Goal: Task Accomplishment & Management: Complete application form

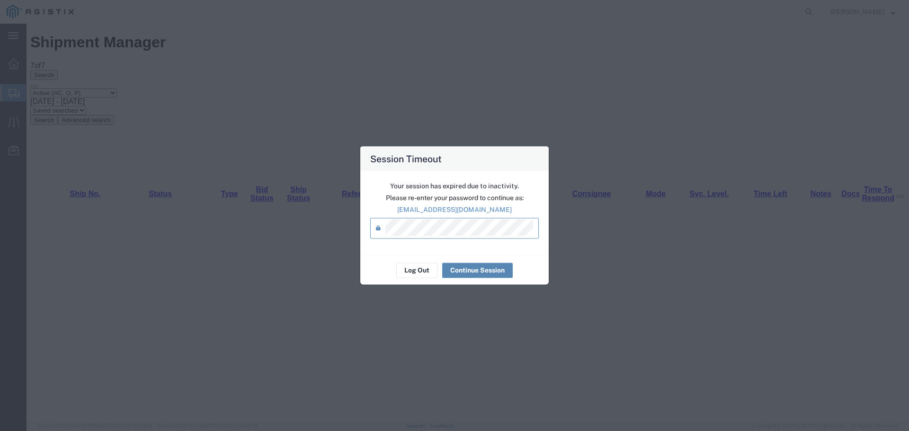
click at [476, 267] on button "Continue Session" at bounding box center [477, 270] width 71 height 15
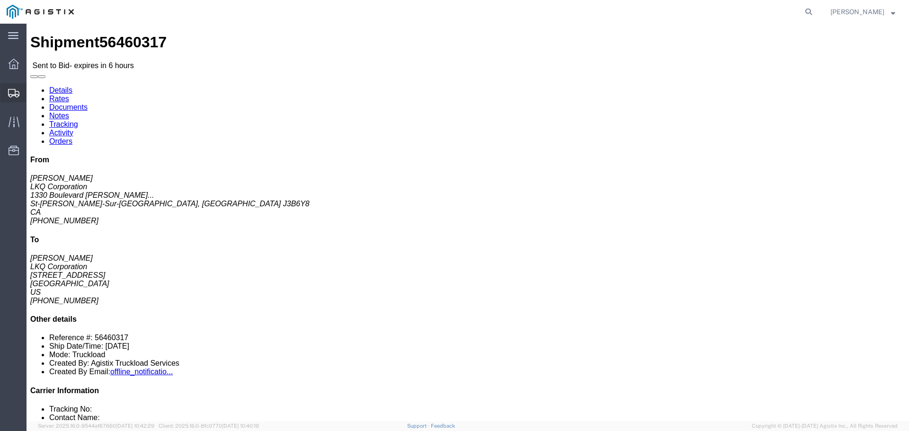
click at [33, 92] on span "Shipments" at bounding box center [29, 92] width 7 height 19
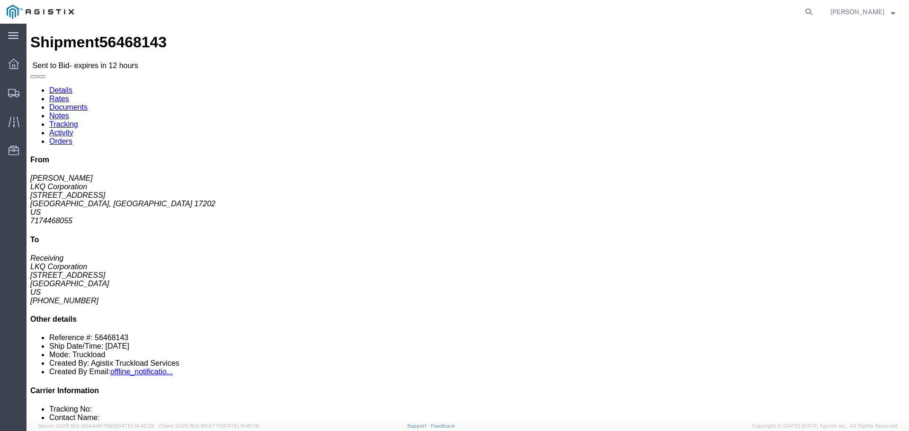
click link "Enter / Modify Bid"
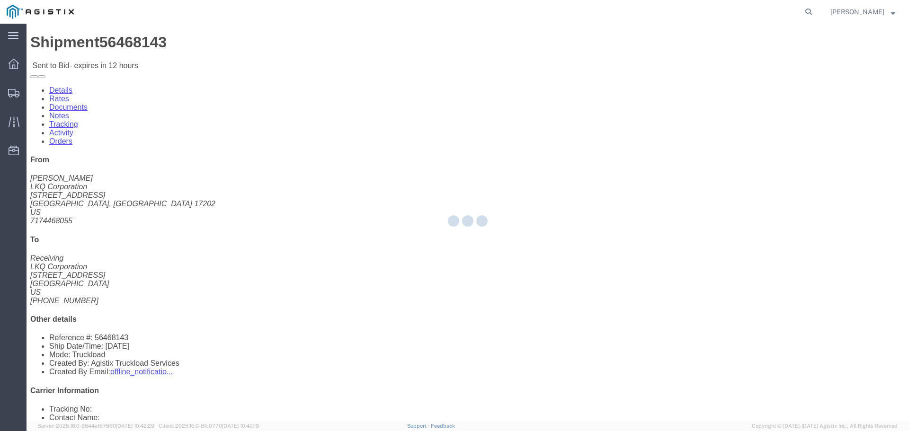
select select "22593"
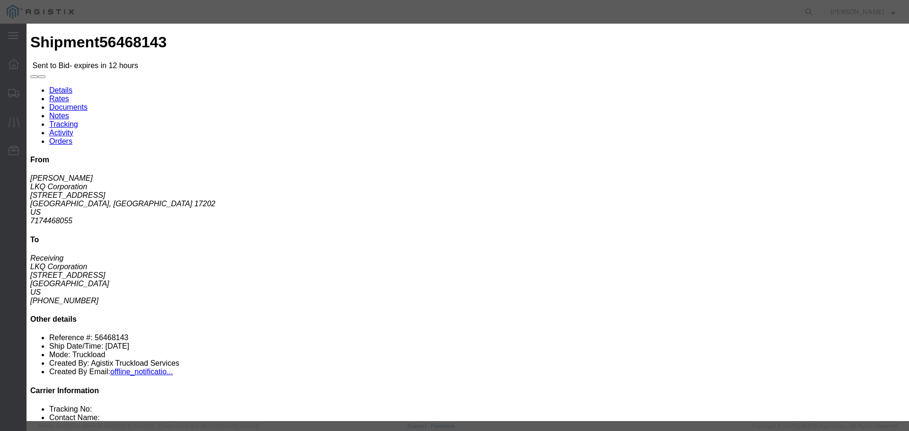
click select "Select Rail TL Standard 3 - 5 Day"
select select "41882"
click select "Select Rail TL Standard 3 - 5 Day"
click input "text"
type input "RLX"
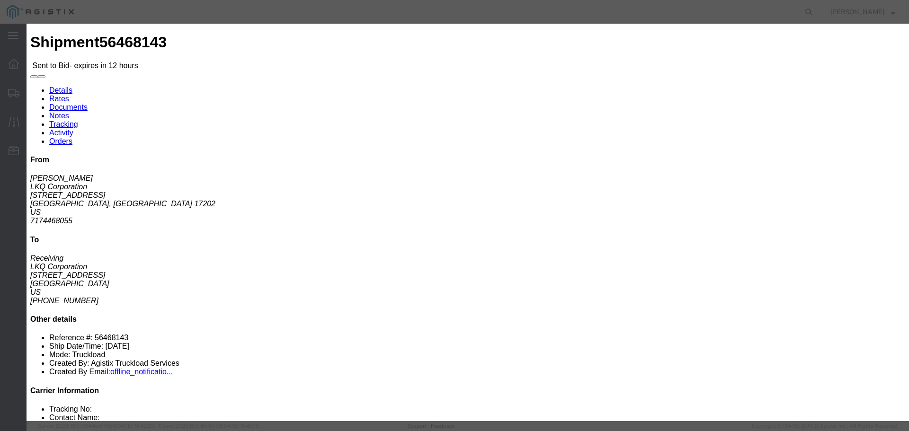
click select "Select Air Less than Truckload Multi-Leg Ocean Freight Rail Small Parcel Truckl…"
select select "TL"
click select "Select Air Less than Truckload Multi-Leg Ocean Freight Rail Small Parcel Truckl…"
click input "number"
type input "1450"
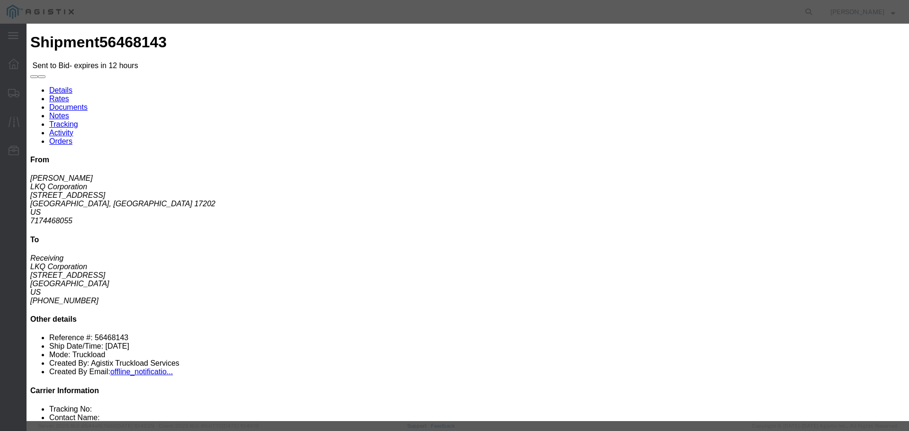
click input "number"
type input "1"
click button "Submit"
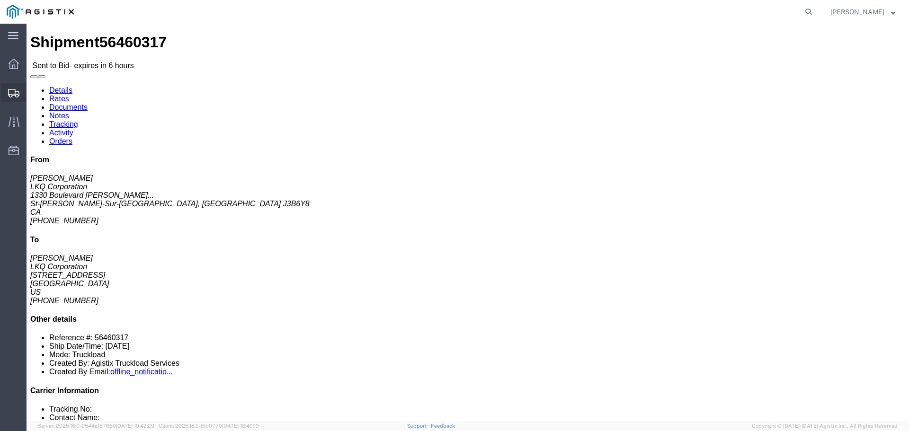
click at [33, 94] on span "Shipments" at bounding box center [29, 92] width 7 height 19
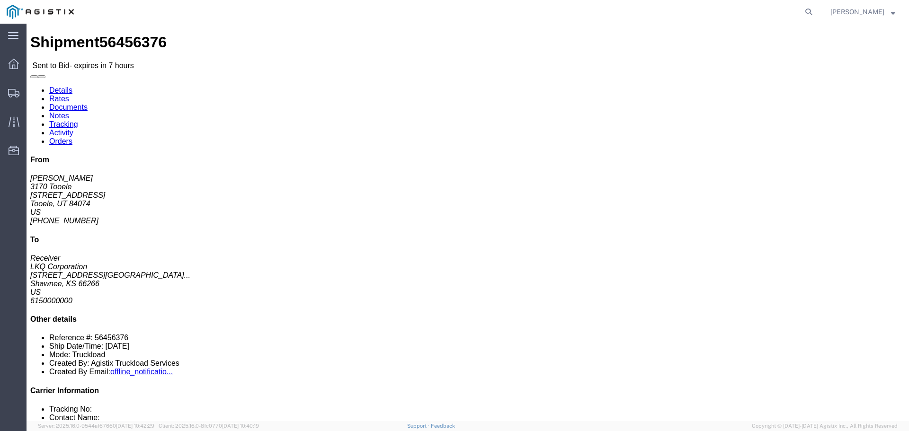
click link "Enter / Modify Bid"
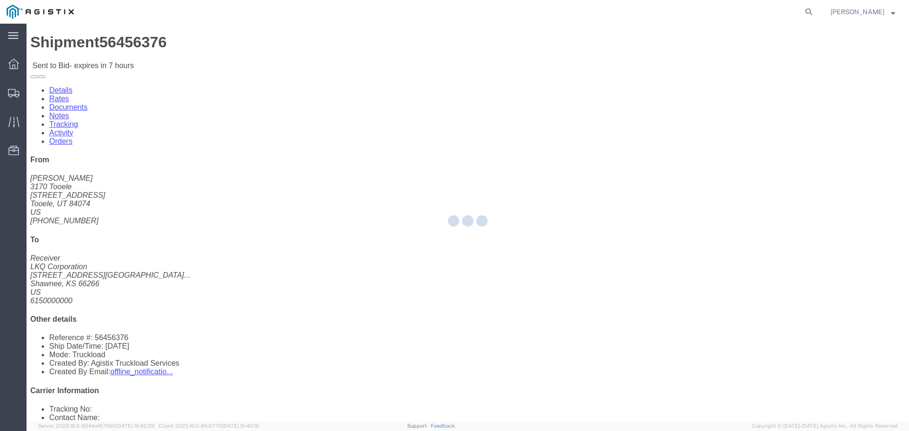
select select "22593"
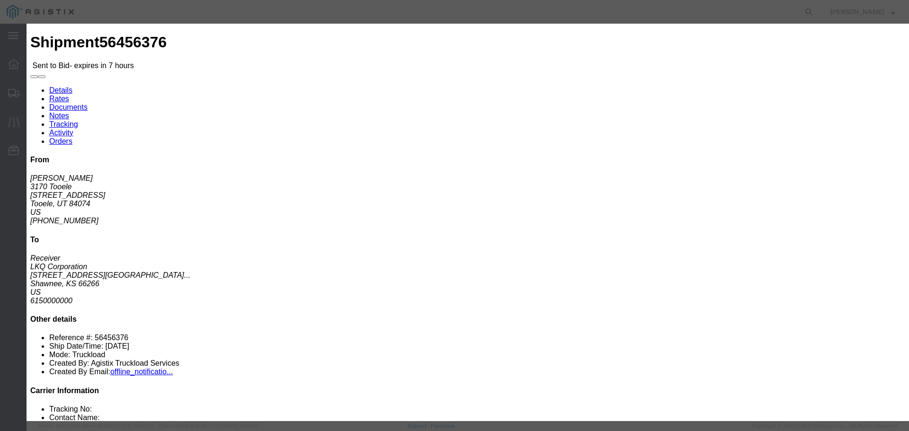
click select "Select Air Less than Truckload Multi-Leg Ocean Freight Rail Small Parcel Truckl…"
select select "TL"
click select "Select Air Less than Truckload Multi-Leg Ocean Freight Rail Small Parcel Truckl…"
click input "number"
type input "2"
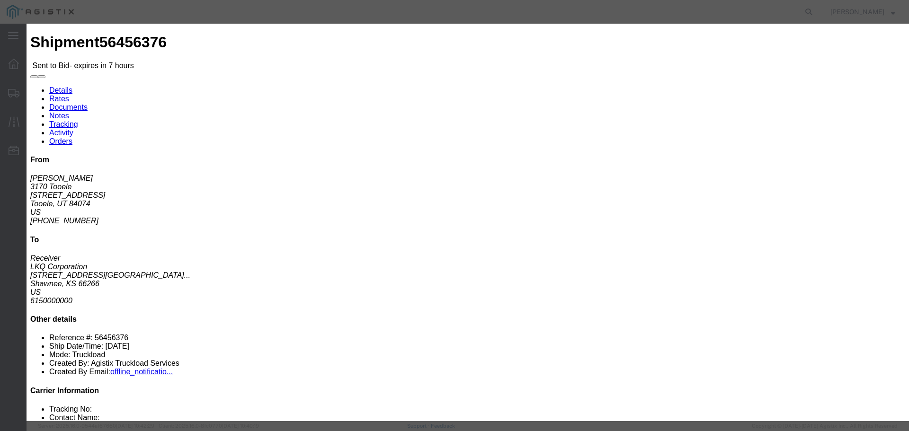
click select "Select Rail TL Standard 3 - 5 Day"
select select "41882"
click select "Select Rail TL Standard 3 - 5 Day"
click input "text"
type input "RLX"
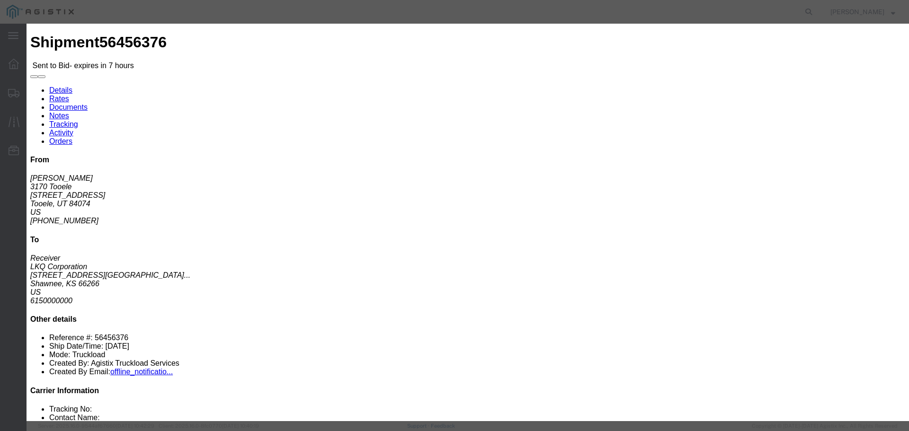
click input "number"
type input "2400"
click button "Submit"
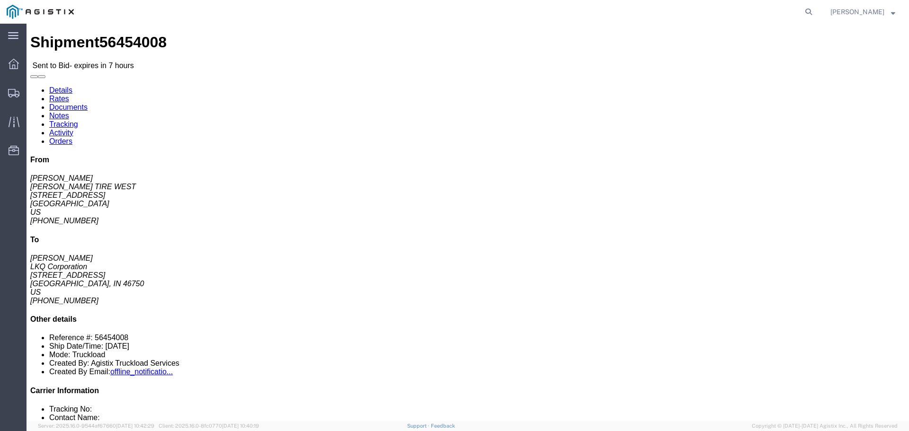
click link "Enter / Modify Bid"
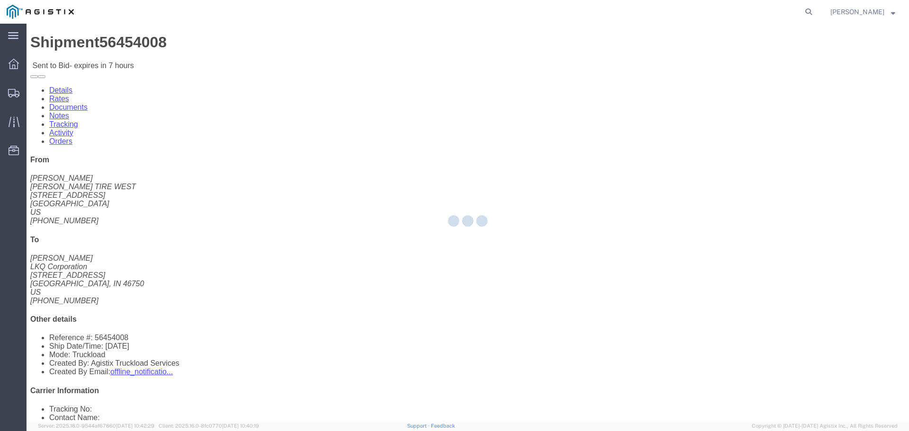
select select "22593"
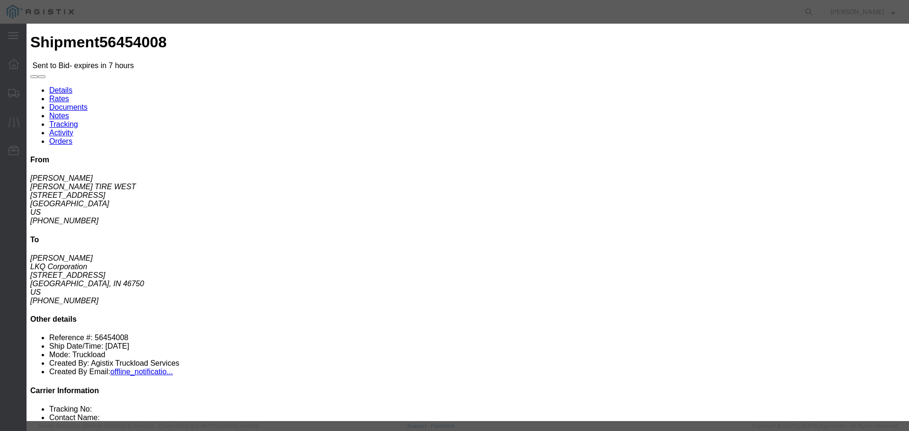
drag, startPoint x: 459, startPoint y: 87, endPoint x: 458, endPoint y: 92, distance: 5.4
click select "Select Rail TL Standard 3 - 5 Day"
select select "41882"
click select "Select Rail TL Standard 3 - 5 Day"
drag, startPoint x: 628, startPoint y: 84, endPoint x: 635, endPoint y: 97, distance: 14.6
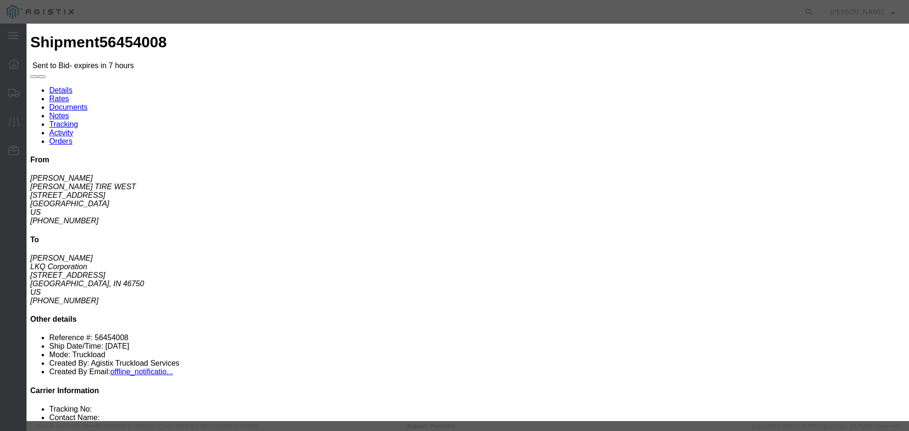
click input "text"
click select "Select Air Less than Truckload Multi-Leg Ocean Freight Rail Small Parcel Truckl…"
select select "TL"
click select "Select Air Less than Truckload Multi-Leg Ocean Freight Rail Small Parcel Truckl…"
click input "text"
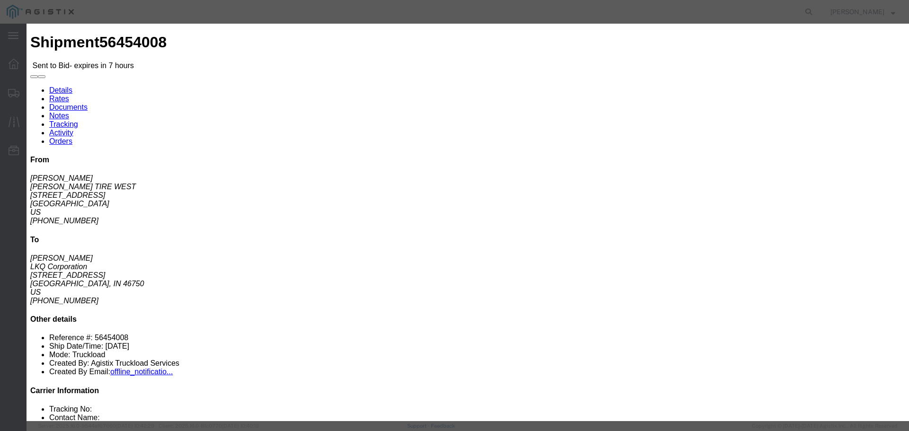
type input "RLX"
click input "number"
type input "4700"
click input "number"
type input "4"
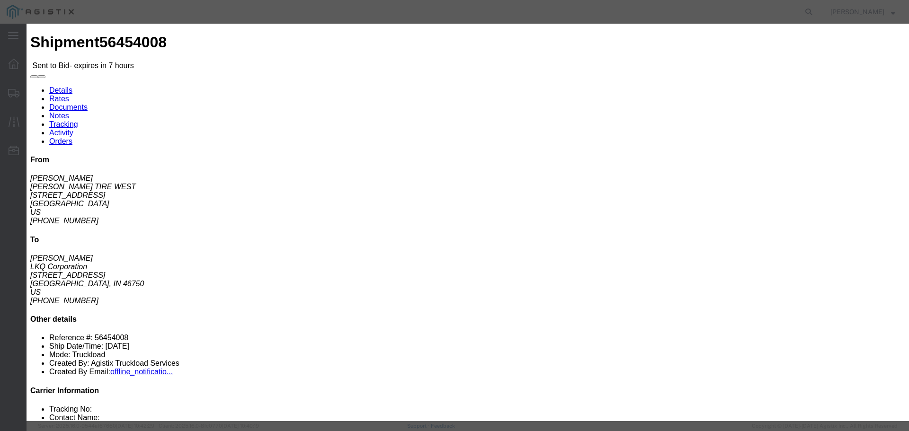
click button "Submit"
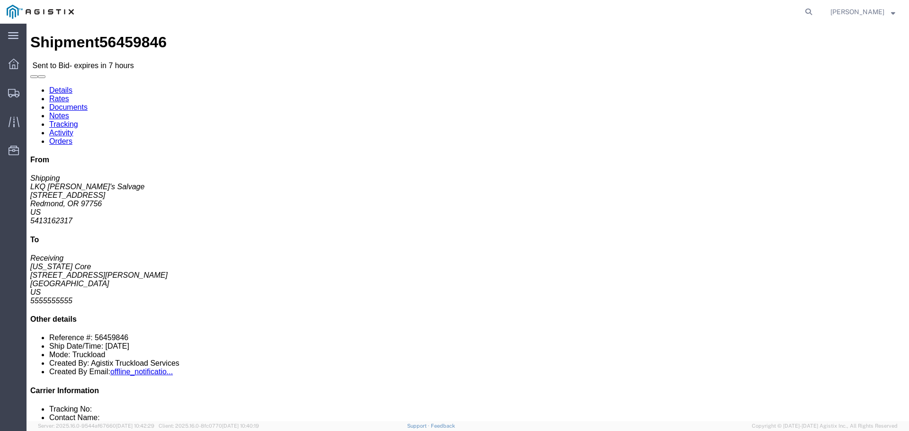
click link "Enter / Modify Bid"
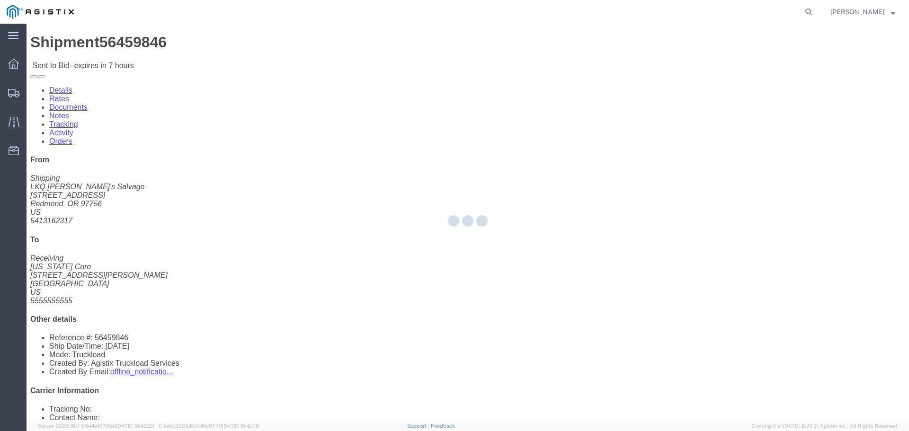
select select "22593"
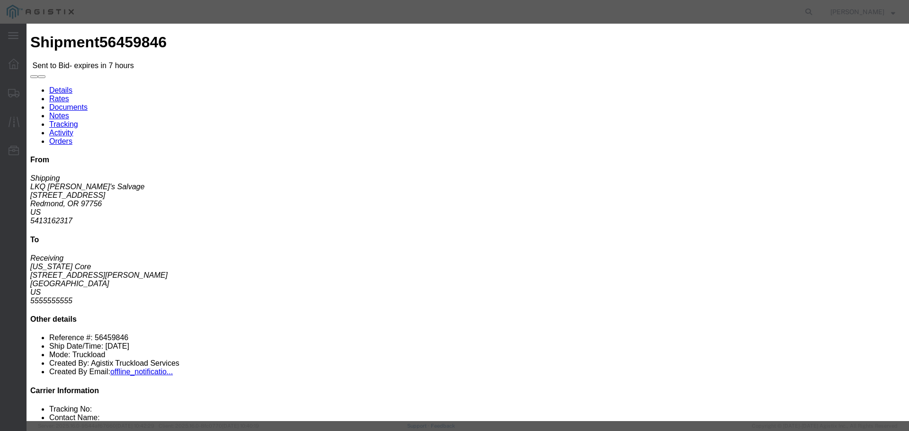
drag, startPoint x: 376, startPoint y: 190, endPoint x: 374, endPoint y: 196, distance: 6.2
click select "Select Air Less than Truckload Multi-Leg Ocean Freight Rail Small Parcel Truckl…"
select select "TL"
click select "Select Air Less than Truckload Multi-Leg Ocean Freight Rail Small Parcel Truckl…"
click input "number"
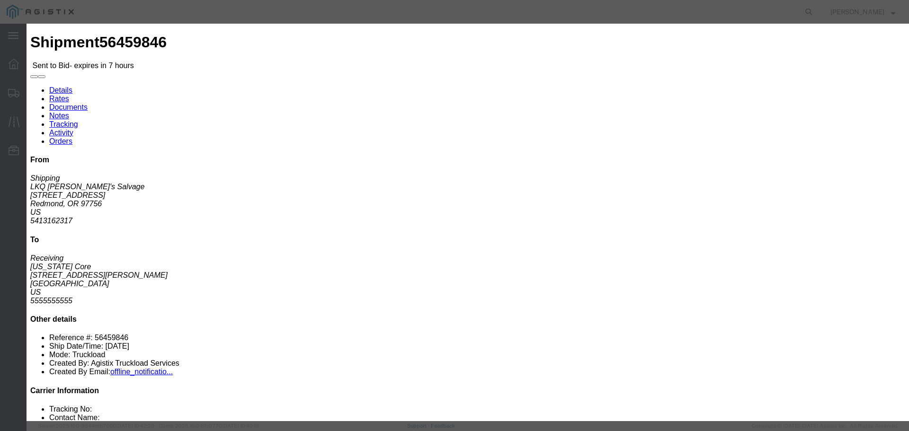
type input "1350"
drag, startPoint x: 634, startPoint y: 85, endPoint x: 640, endPoint y: 94, distance: 10.2
click input "text"
type input "RLX"
click select "Select Rail TL Standard 3 - 5 Day"
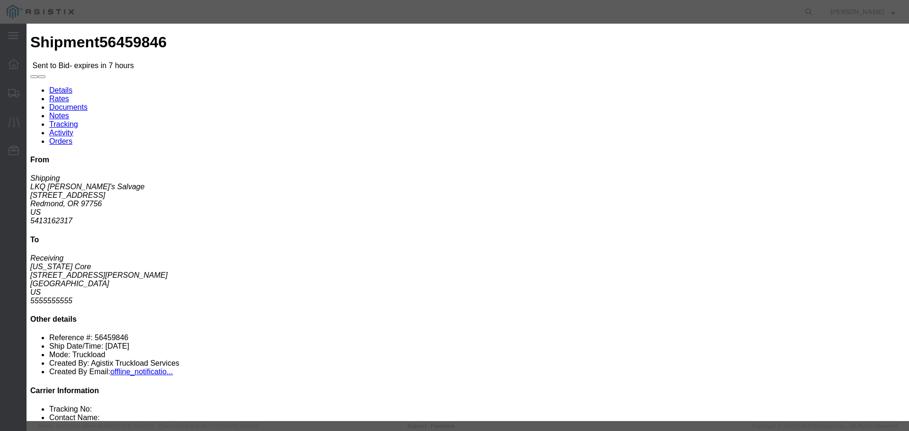
select select "41882"
click select "Select Rail TL Standard 3 - 5 Day"
click input "number"
type input "2"
click button "Submit"
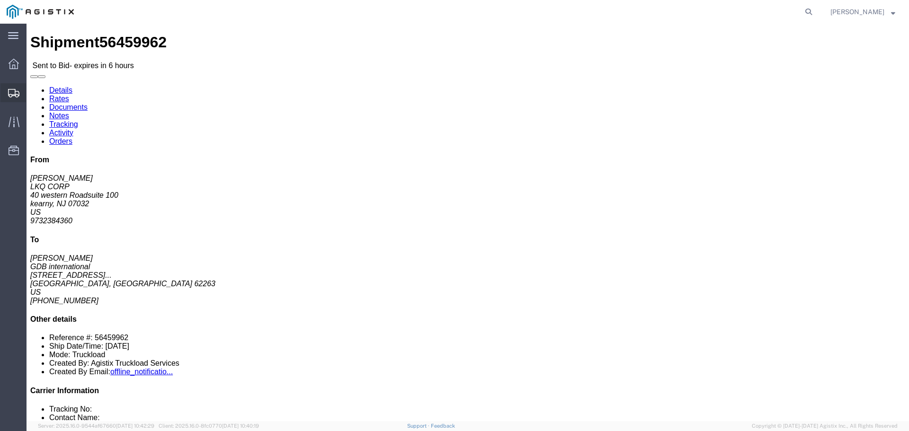
click at [33, 88] on span "Shipments" at bounding box center [29, 92] width 7 height 19
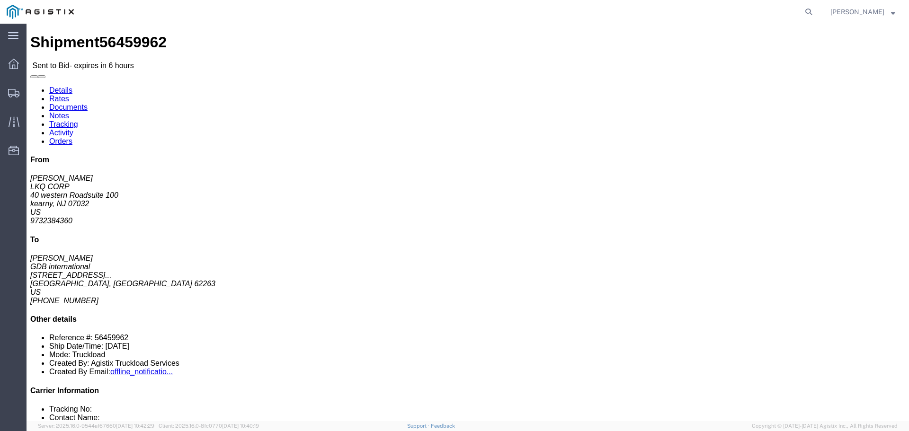
click link "Enter / Modify Bid"
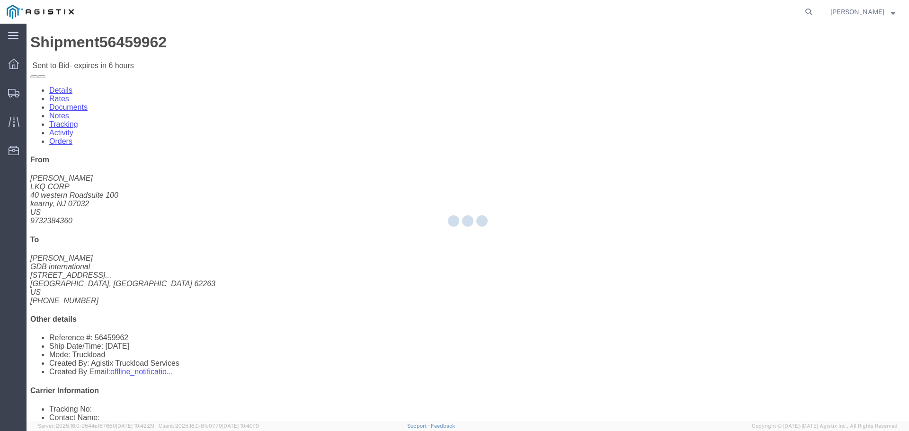
select select "22593"
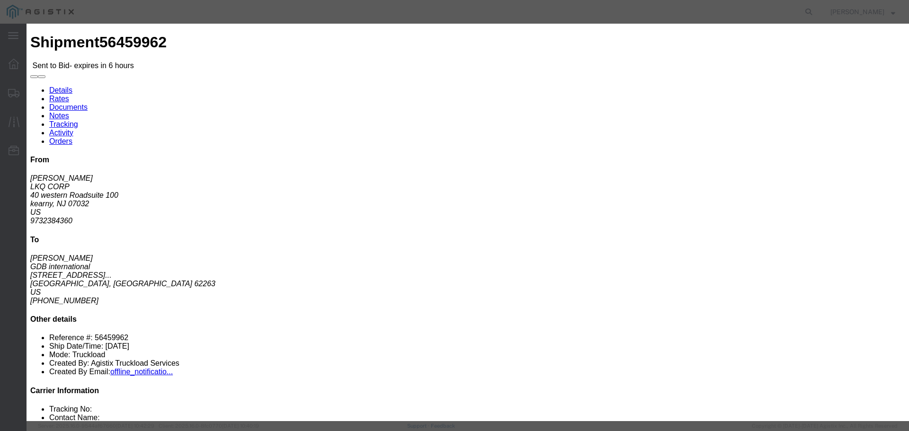
click select "Select Rail TL Standard 3 - 5 Day"
select select "41882"
click select "Select Rail TL Standard 3 - 5 Day"
click input "text"
type input "RLX"
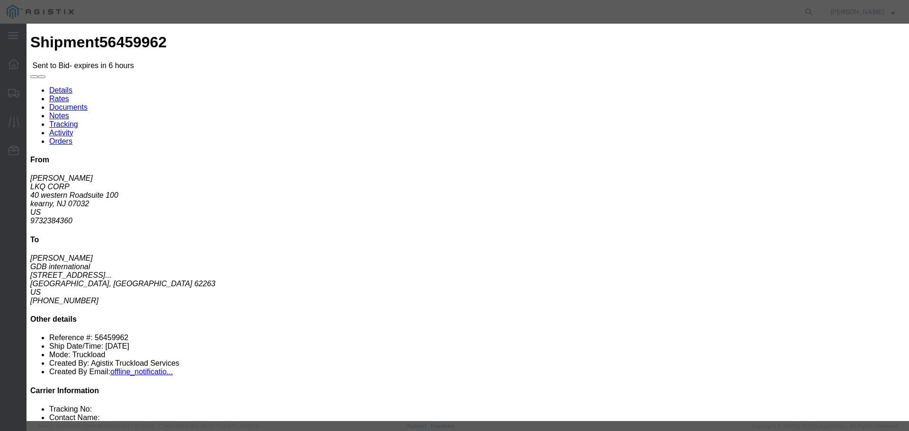
click select "Select Air Less than Truckload Multi-Leg Ocean Freight Rail Small Parcel Truckl…"
select select "TL"
click select "Select Air Less than Truckload Multi-Leg Ocean Freight Rail Small Parcel Truckl…"
click input "number"
type input "2"
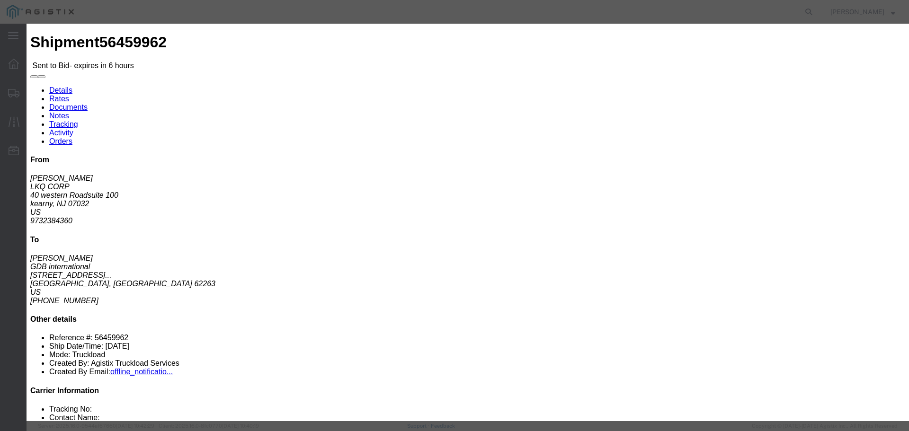
click input "number"
type input "1500"
click div "Select 2 Day Service 3 Axle Winch Truck 3 to 5 Day Service 96L Domestic Flat Ra…"
click button "Submit"
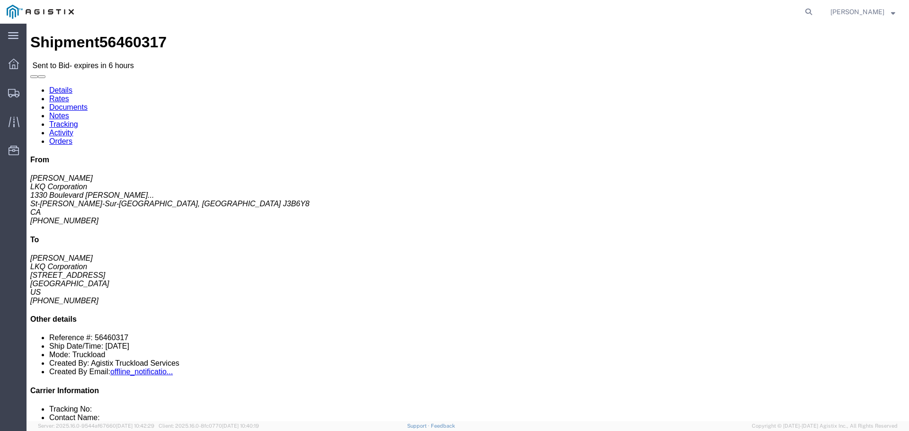
drag, startPoint x: 9, startPoint y: 117, endPoint x: 73, endPoint y: 124, distance: 63.8
click address "LKQ Corporation ([PERSON_NAME]) [STREET_ADDRESS][PERSON_NAME][PERSON_NAME] 450-…"
copy address "St-[PERSON_NAME]-Sur-[GEOGRAPHIC_DATA]"
click address "LKQ Corporation ([PERSON_NAME]) [STREET_ADDRESS][PERSON_NAME][PERSON_NAME] 450-…"
click link "Enter / Modify Bid"
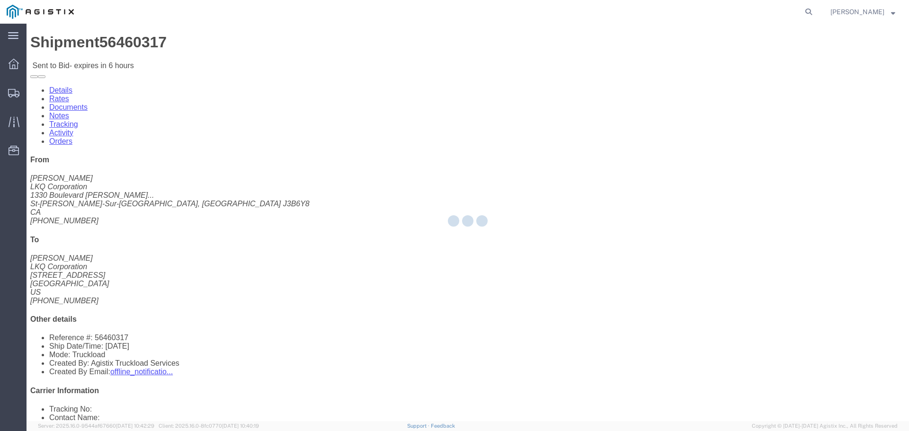
select select "22593"
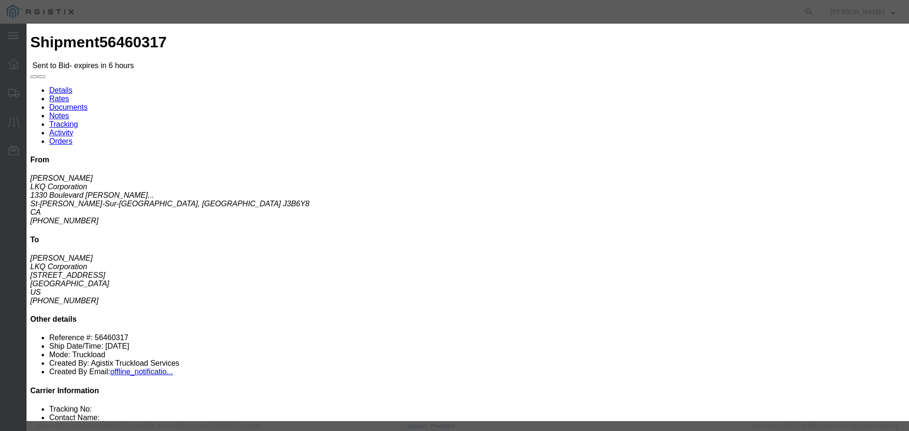
click select "Select Rail TL Standard 3 - 5 Day"
select select "41882"
click select "Select Rail TL Standard 3 - 5 Day"
click input "text"
type input "RLX"
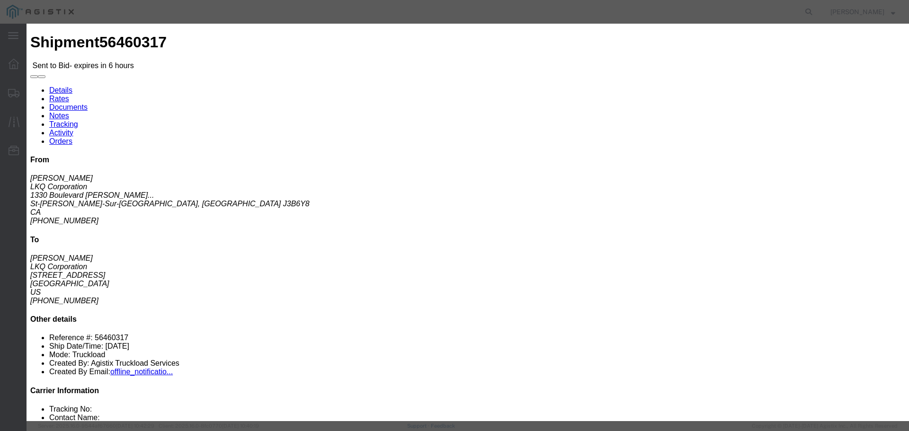
click div "Reference"
click select "Select Air Less than Truckload Multi-Leg Ocean Freight Rail Small Parcel Truckl…"
select select "TL"
click select "Select Air Less than Truckload Multi-Leg Ocean Freight Rail Small Parcel Truckl…"
click input "number"
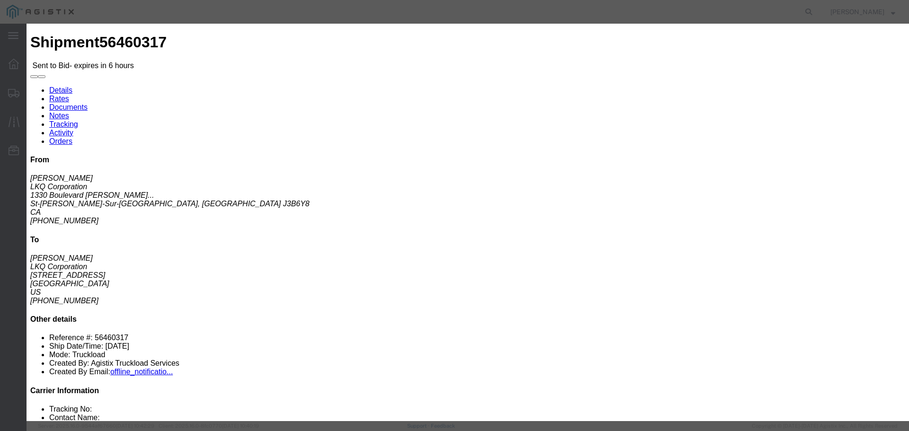
type input "2600"
click input "number"
type input "3"
click div "Add charge"
click button "Submit"
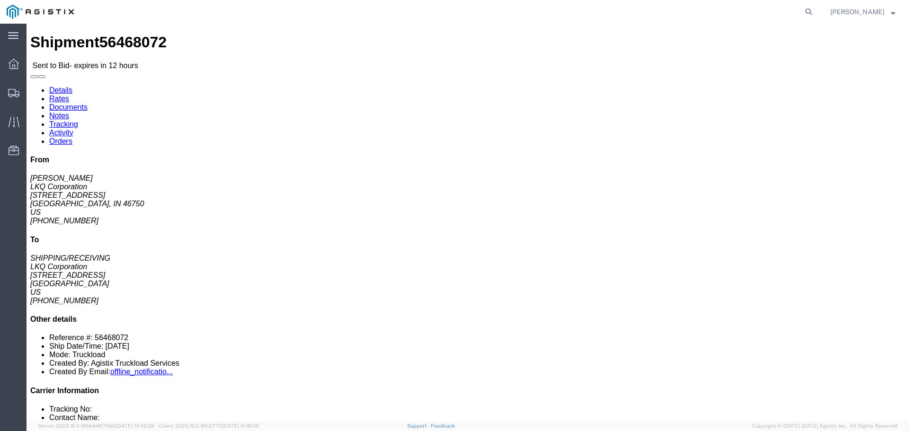
click link "Enter / Modify Bid"
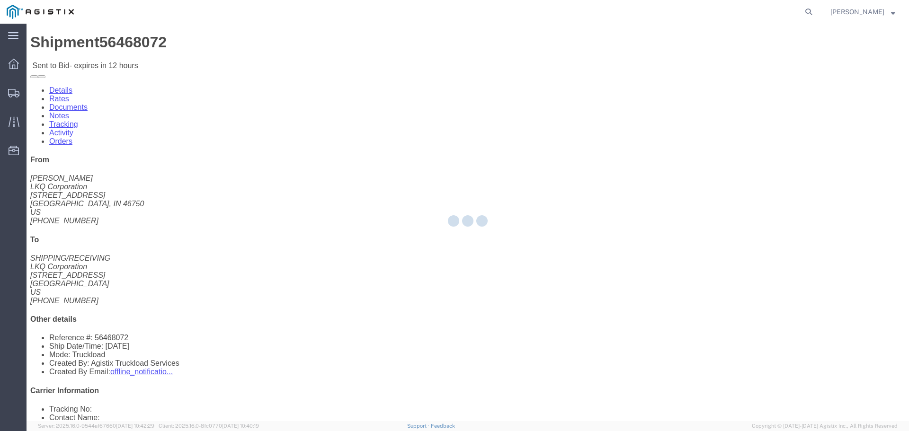
select select "22593"
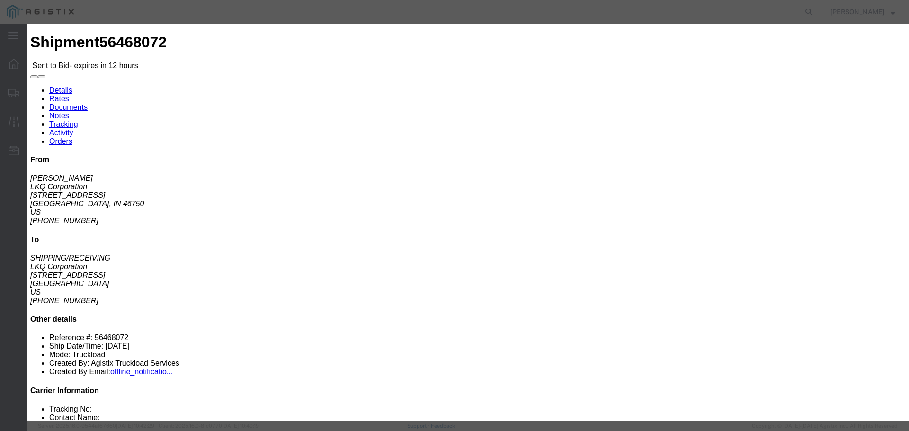
click select "Select Air Less than Truckload Multi-Leg Ocean Freight Rail Small Parcel Truckl…"
select select "TL"
click select "Select Air Less than Truckload Multi-Leg Ocean Freight Rail Small Parcel Truckl…"
click select "Select Rail TL Standard 3 - 5 Day"
select select "41882"
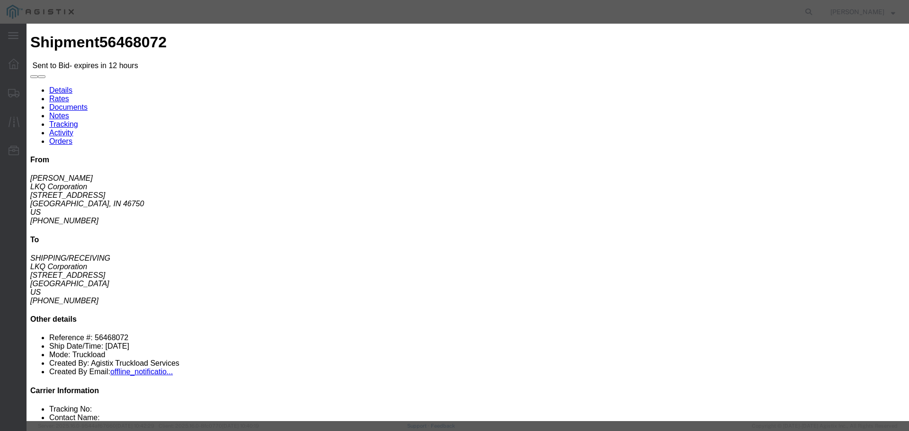
click select "Select Rail TL Standard 3 - 5 Day"
click input "text"
type input "RLX"
click input "number"
type input "1"
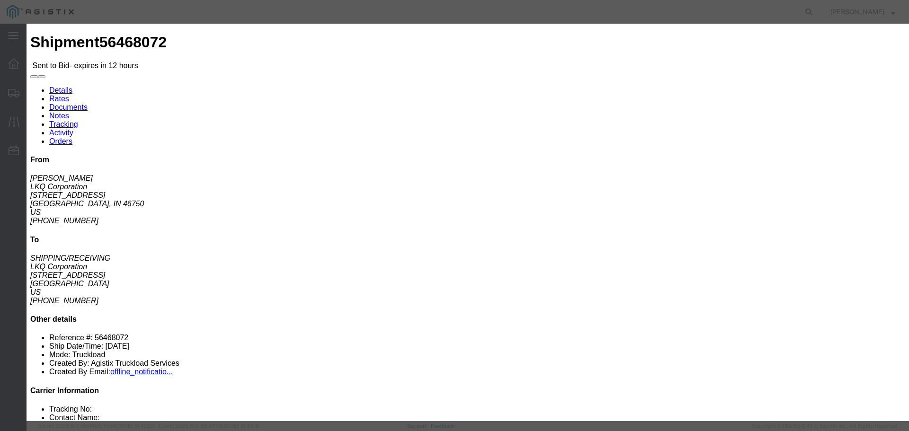
click input "number"
type input "1750"
click button "Submit"
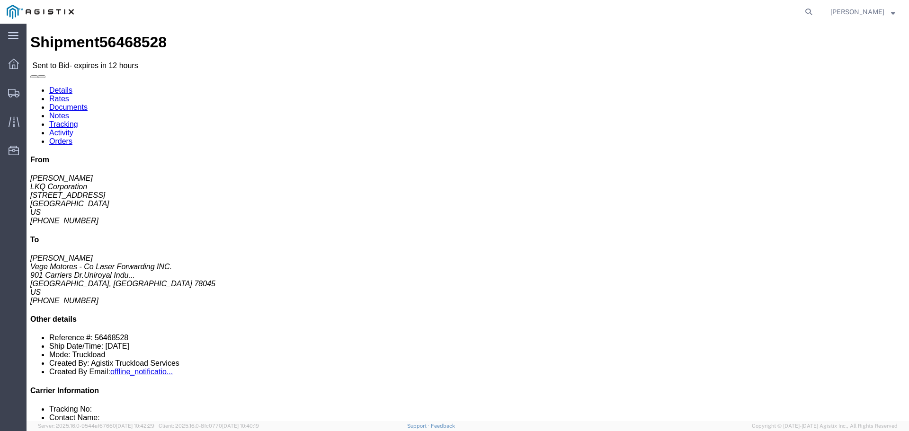
click link "Enter / Modify Bid"
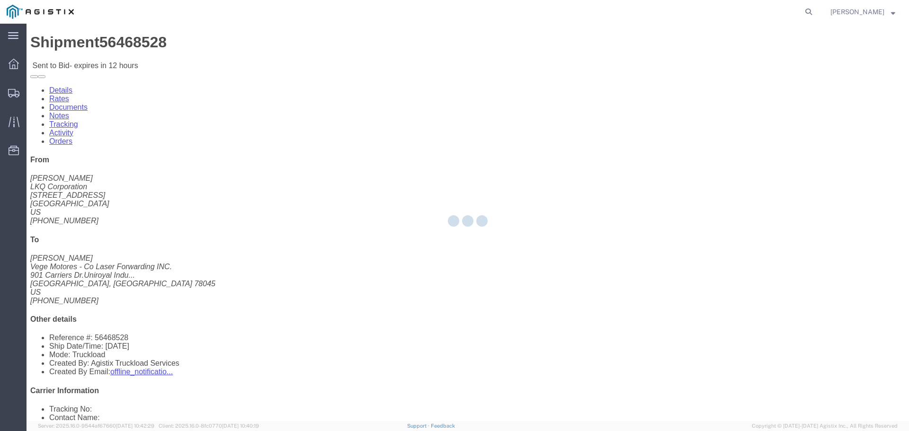
select select "22593"
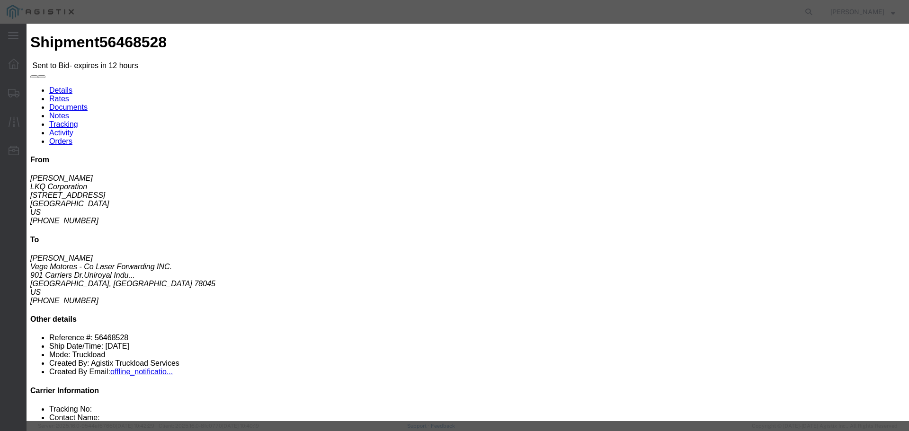
click select "Select Air Less than Truckload Multi-Leg Ocean Freight Rail Small Parcel Truckl…"
select select "TL"
click select "Select Air Less than Truckload Multi-Leg Ocean Freight Rail Small Parcel Truckl…"
click input "number"
type input "545"
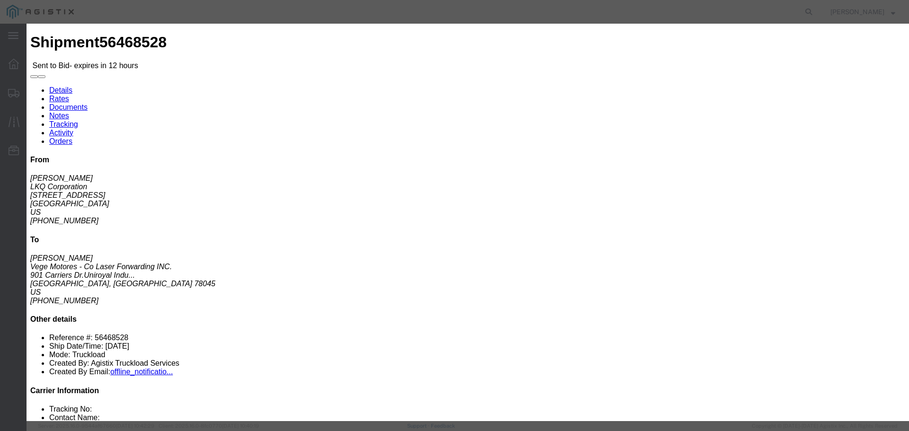
click input "number"
type input "1"
click select "Select Rail TL Standard 3 - 5 Day"
select select "41882"
click select "Select Rail TL Standard 3 - 5 Day"
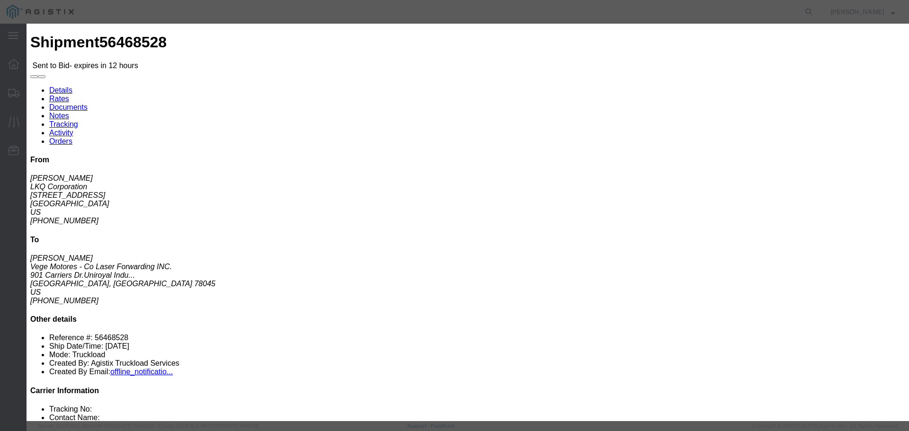
click input "text"
type input "RLX"
click div "Reference"
click button "Submit"
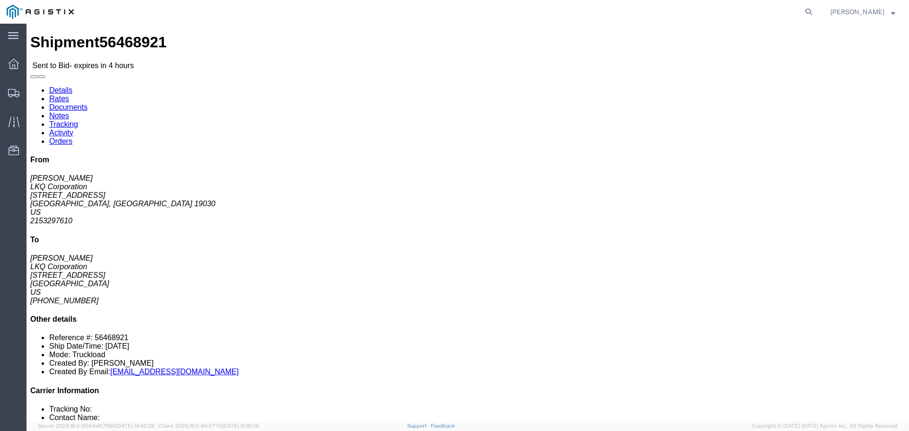
click link "Enter / Modify Bid"
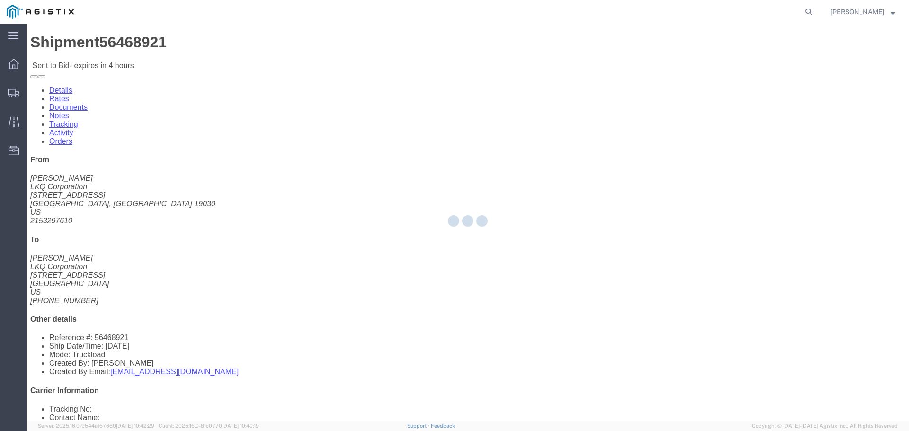
select select "22593"
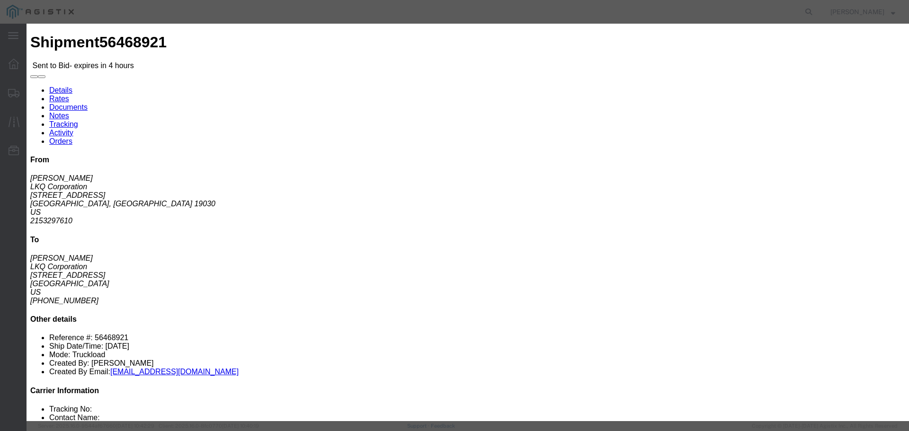
click select "Select Rail TL Standard 3 - 5 Day"
select select "41882"
click select "Select Rail TL Standard 3 - 5 Day"
click input "text"
type input "RLX"
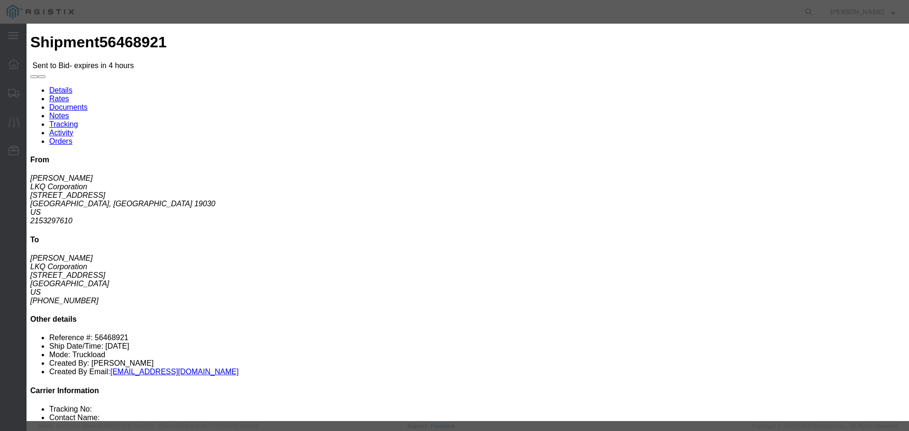
click select "Select Air Less than Truckload Multi-Leg Ocean Freight Rail Small Parcel Truckl…"
select select "TL"
click select "Select Air Less than Truckload Multi-Leg Ocean Freight Rail Small Parcel Truckl…"
click input "number"
type input "2"
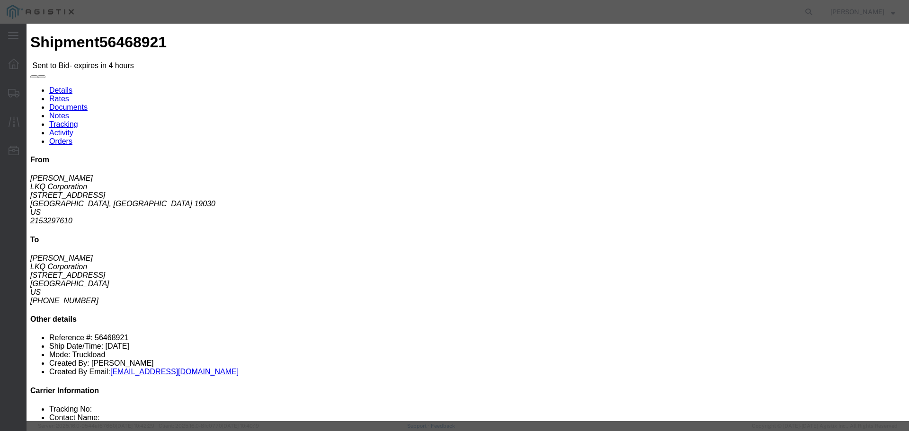
click input "number"
type input "1550"
click button "Submit"
